Goal: Information Seeking & Learning: Check status

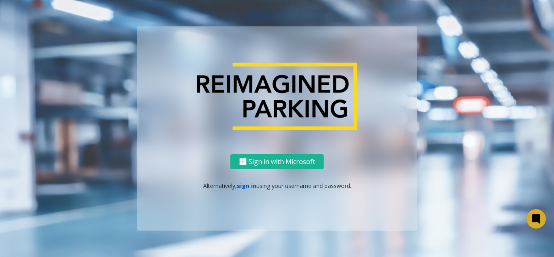
click at [249, 186] on link "sign in" at bounding box center [246, 186] width 19 height 8
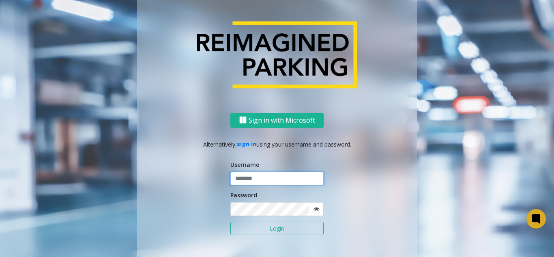
click at [250, 179] on input "text" at bounding box center [276, 178] width 93 height 14
type input "*******"
click at [249, 228] on button "Login" at bounding box center [276, 228] width 93 height 14
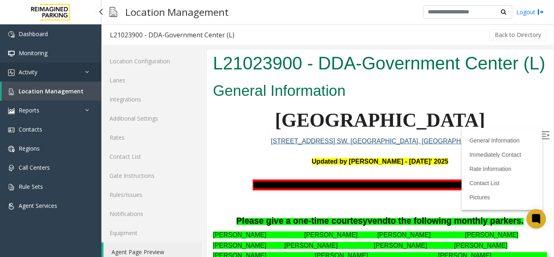
click at [81, 72] on link "Activity" at bounding box center [50, 71] width 101 height 19
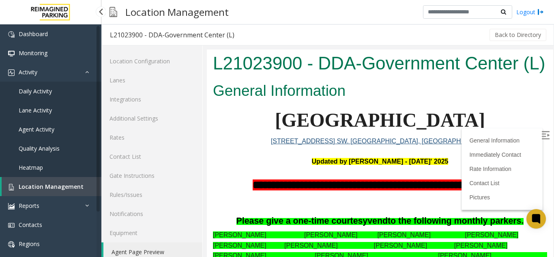
click at [40, 129] on span "Agent Activity" at bounding box center [37, 129] width 36 height 8
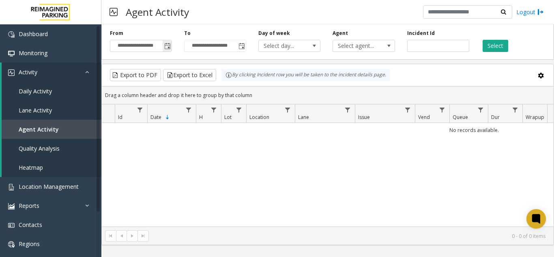
click at [165, 47] on span "Toggle popup" at bounding box center [167, 46] width 6 height 6
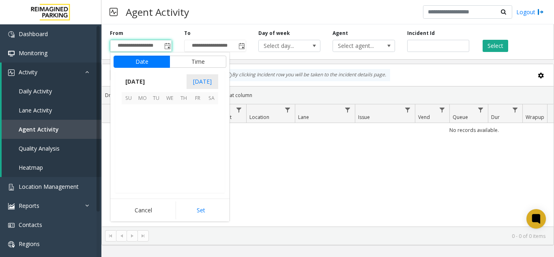
scroll to position [145601, 0]
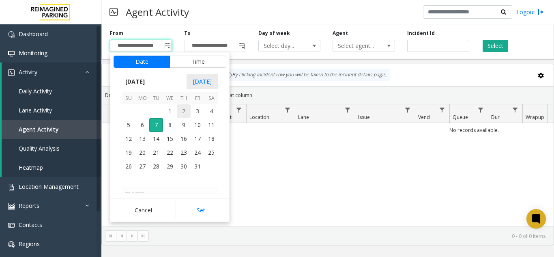
click at [181, 111] on span "2" at bounding box center [184, 111] width 14 height 14
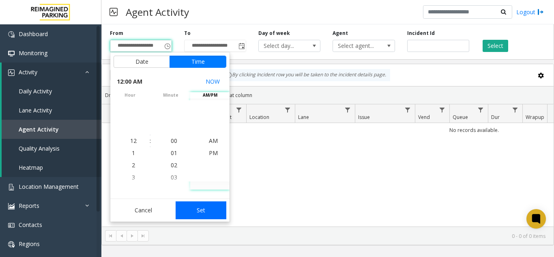
click at [210, 205] on button "Set" at bounding box center [201, 210] width 51 height 18
type input "**********"
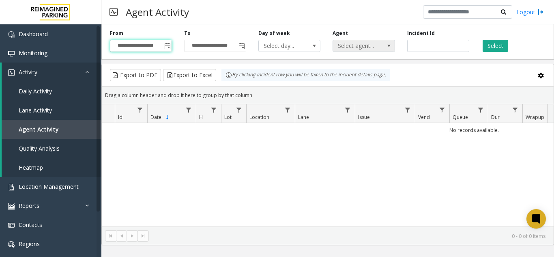
click at [366, 44] on span "Select agent..." at bounding box center [357, 45] width 49 height 11
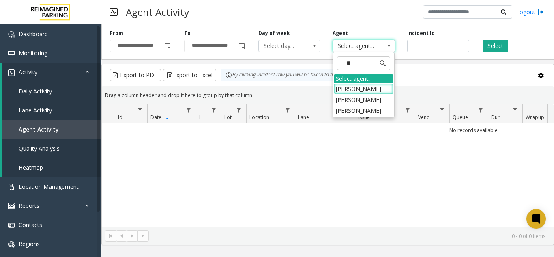
type input "***"
click at [365, 91] on li "[PERSON_NAME]" at bounding box center [364, 88] width 60 height 11
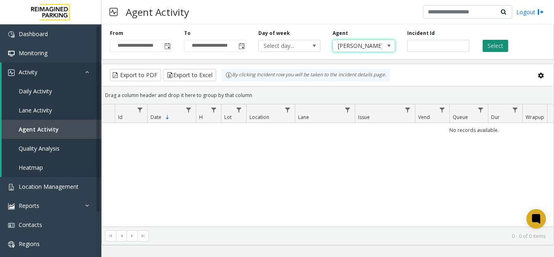
click at [501, 49] on button "Select" at bounding box center [495, 46] width 26 height 12
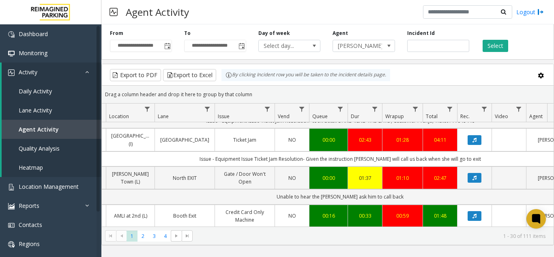
scroll to position [81, 140]
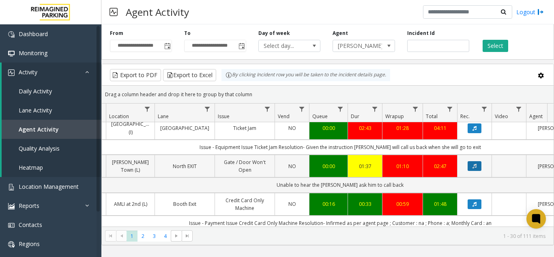
click at [469, 171] on button "Data table" at bounding box center [474, 166] width 14 height 10
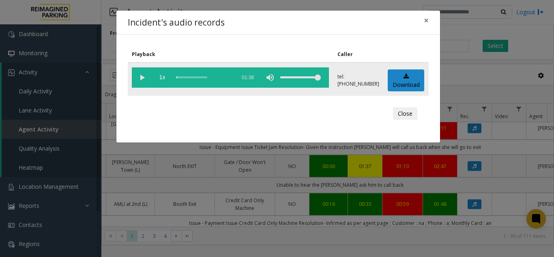
click at [144, 77] on vg-play-pause at bounding box center [142, 77] width 20 height 20
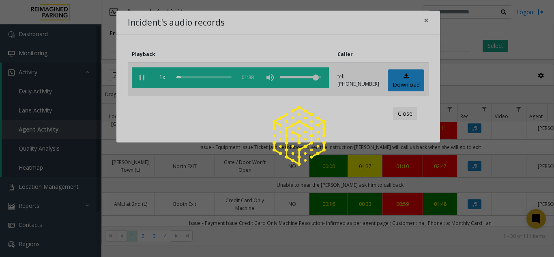
drag, startPoint x: 288, startPoint y: 77, endPoint x: 311, endPoint y: 77, distance: 22.7
click at [320, 77] on app-root "**********" at bounding box center [277, 128] width 554 height 257
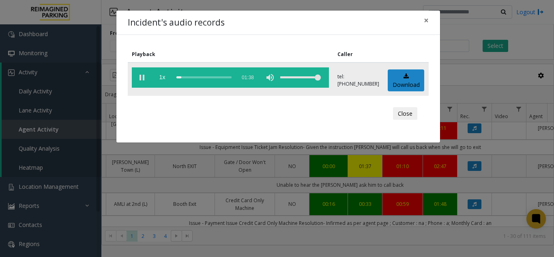
drag, startPoint x: 317, startPoint y: 79, endPoint x: 325, endPoint y: 78, distance: 7.7
click at [325, 78] on vg-controls "1x 01:38" at bounding box center [230, 77] width 197 height 20
click at [426, 22] on span "×" at bounding box center [426, 20] width 5 height 11
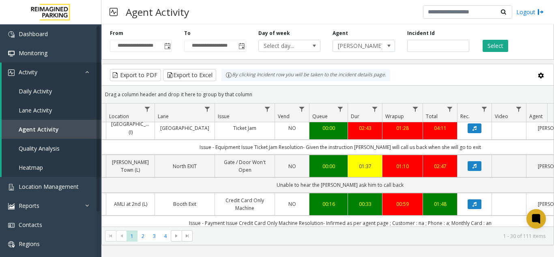
click at [381, 2] on div "Agent Activity Logout" at bounding box center [327, 12] width 452 height 24
